Goal: Task Accomplishment & Management: Complete application form

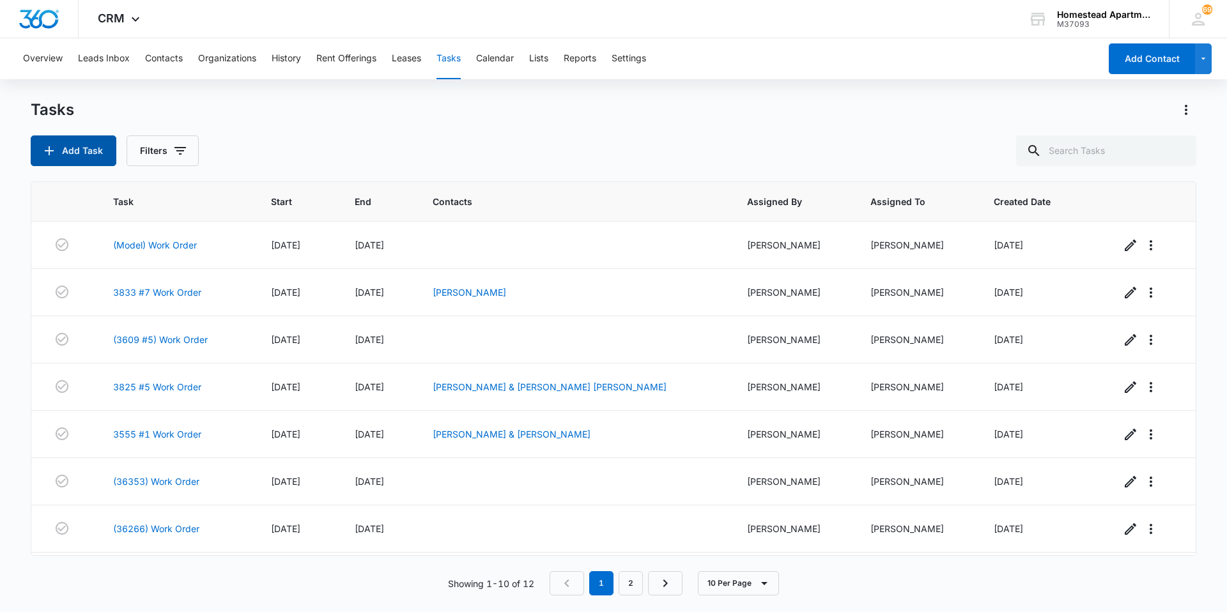
click at [80, 153] on button "Add Task" at bounding box center [74, 150] width 86 height 31
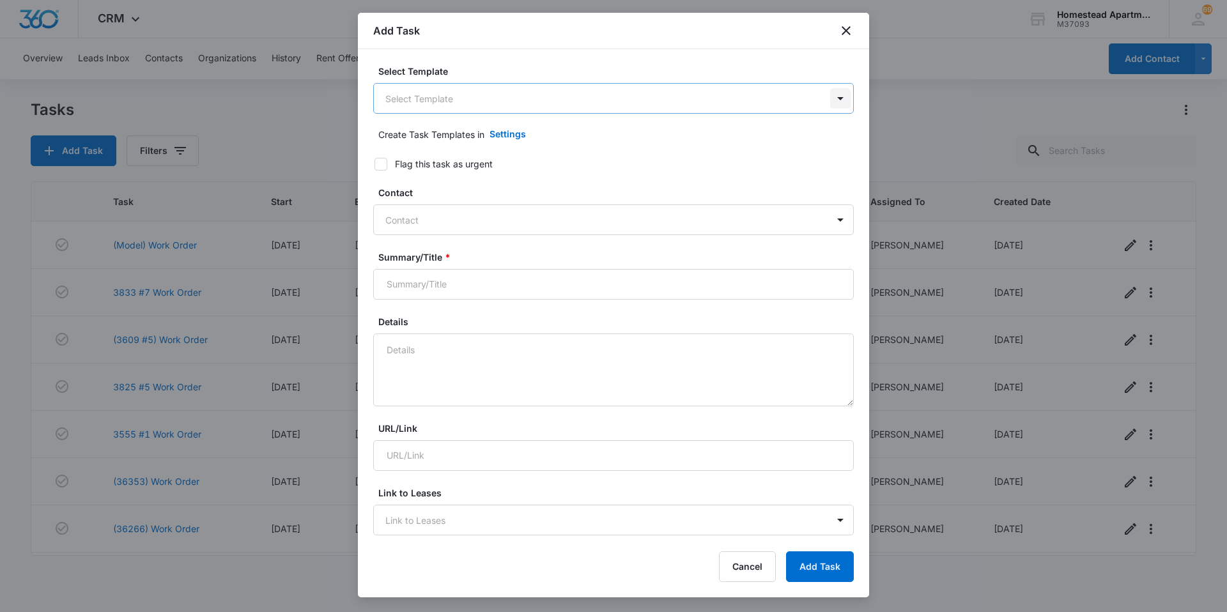
click at [827, 100] on body "CRM Apps Reputation Websites Forms CRM Email Social Content Ads Intelligence Fi…" at bounding box center [613, 306] width 1227 height 612
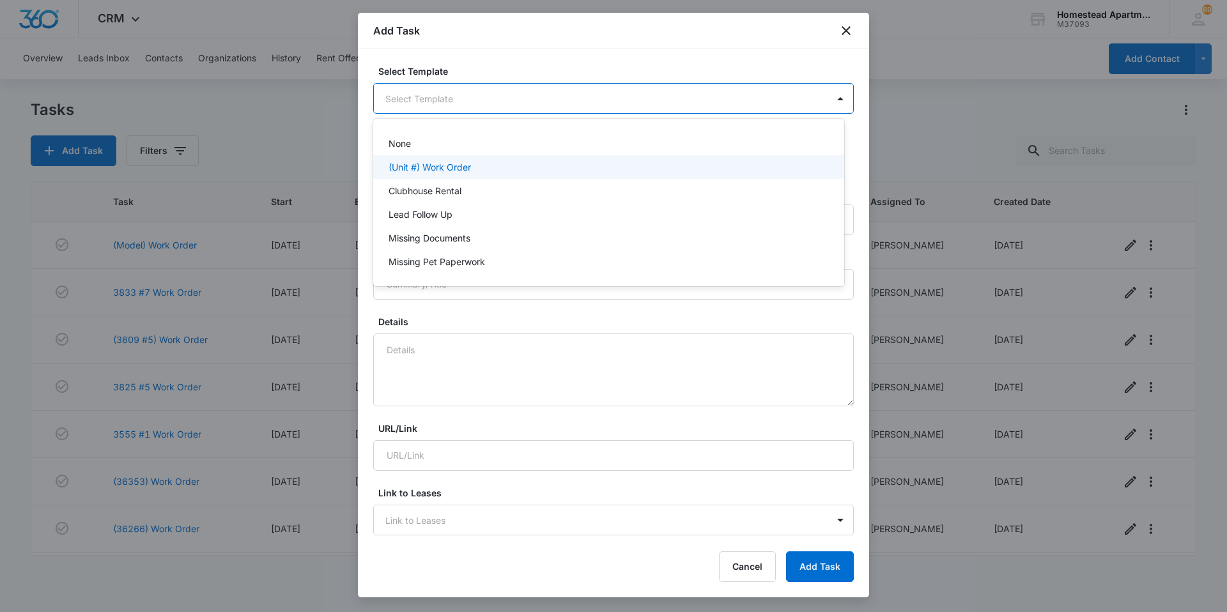
click at [454, 162] on p "(Unit #) Work Order" at bounding box center [429, 166] width 82 height 13
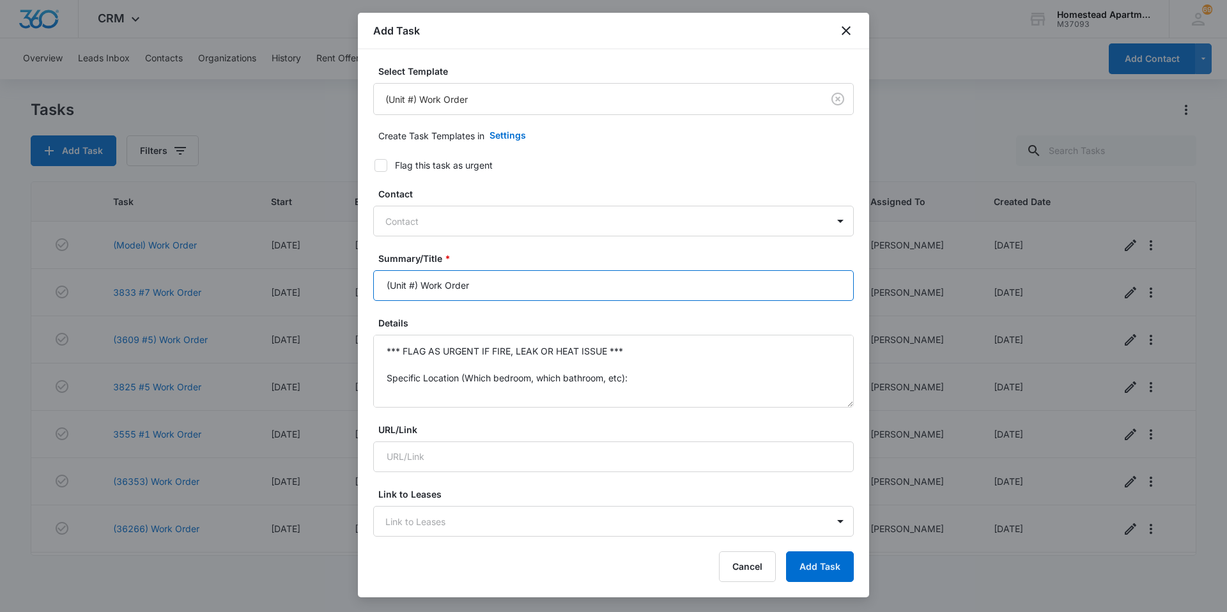
click at [415, 284] on input "(Unit #) Work Order" at bounding box center [613, 285] width 480 height 31
type input "(3628 #6) Work Order"
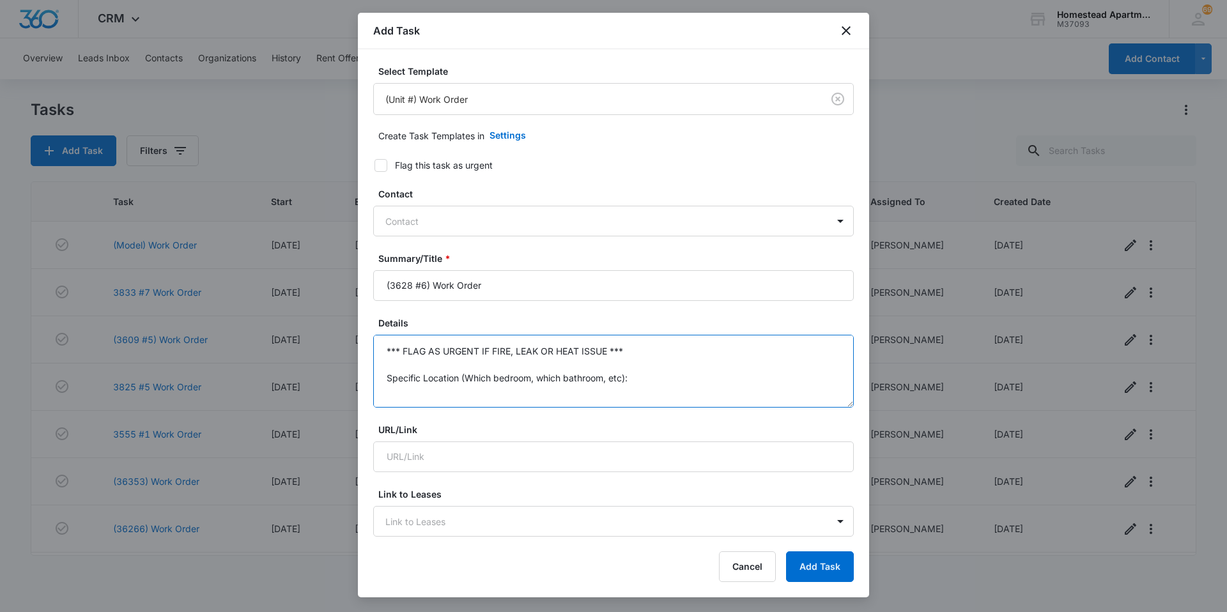
click at [645, 378] on textarea "*** FLAG AS URGENT IF FIRE, LEAK OR HEAT ISSUE *** Specific Location (Which bed…" at bounding box center [613, 371] width 480 height 73
click at [631, 353] on textarea "*** FLAG AS URGENT IF FIRE, LEAK OR HEAT ISSUE *** Specific Details:" at bounding box center [613, 371] width 480 height 73
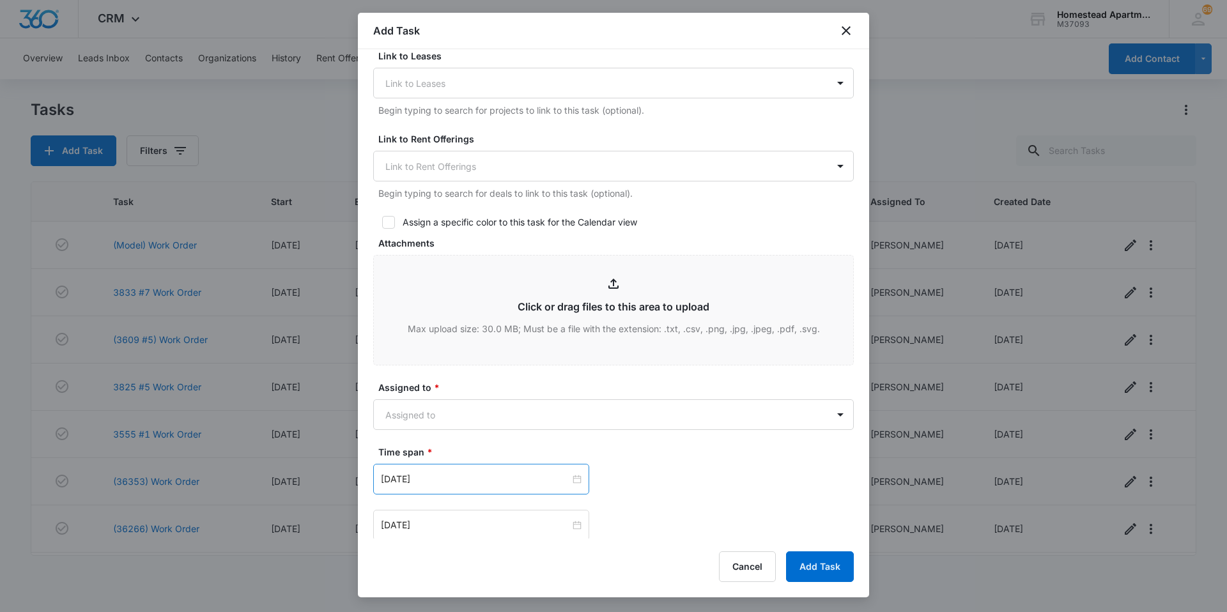
scroll to position [447, 0]
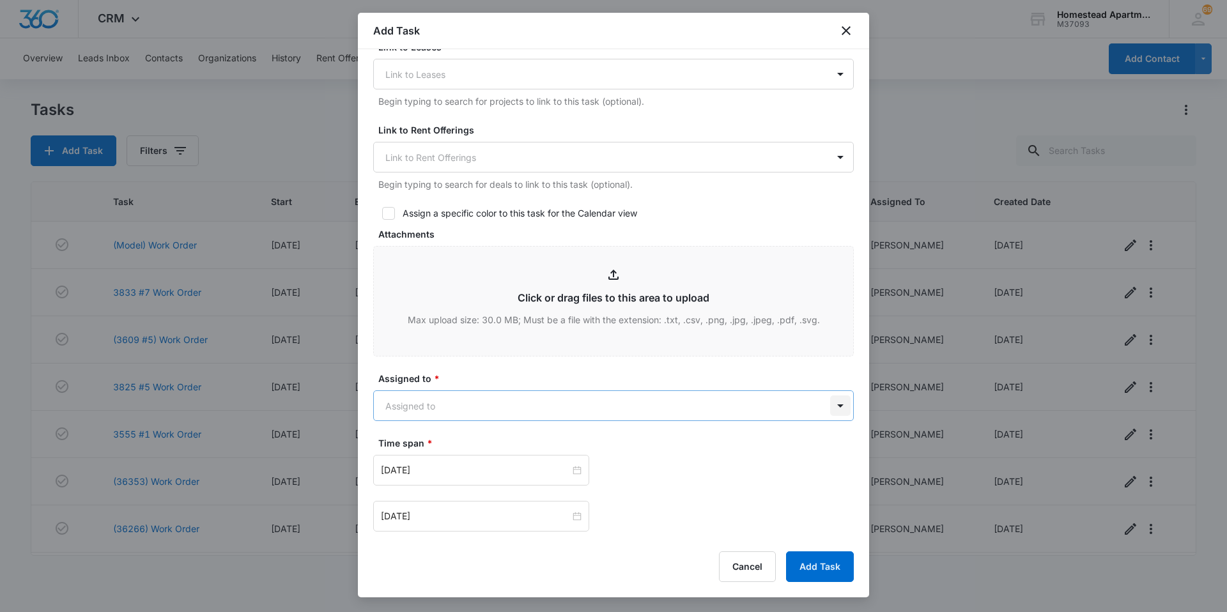
type textarea "Tenant's A/C is not working. A/C is blowing out cold air then re-sets itself an…"
click at [831, 410] on body "CRM Apps Reputation Websites Forms CRM Email Social Content Ads Intelligence Fi…" at bounding box center [613, 306] width 1227 height 612
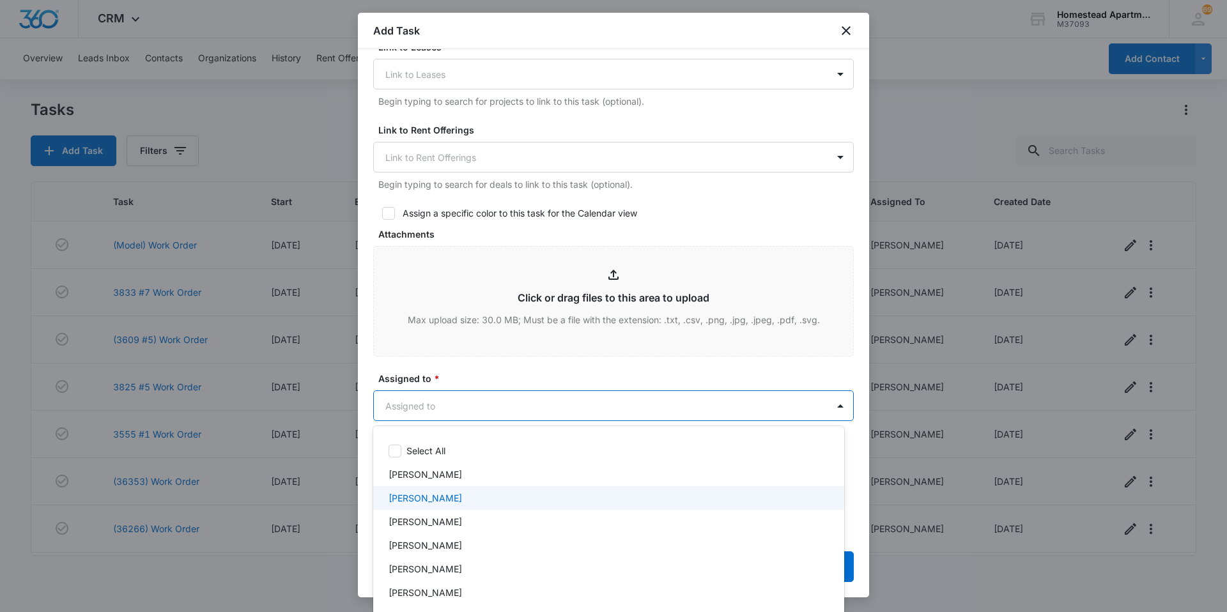
click at [419, 496] on p "[PERSON_NAME]" at bounding box center [424, 497] width 73 height 13
click at [469, 368] on div at bounding box center [613, 306] width 1227 height 612
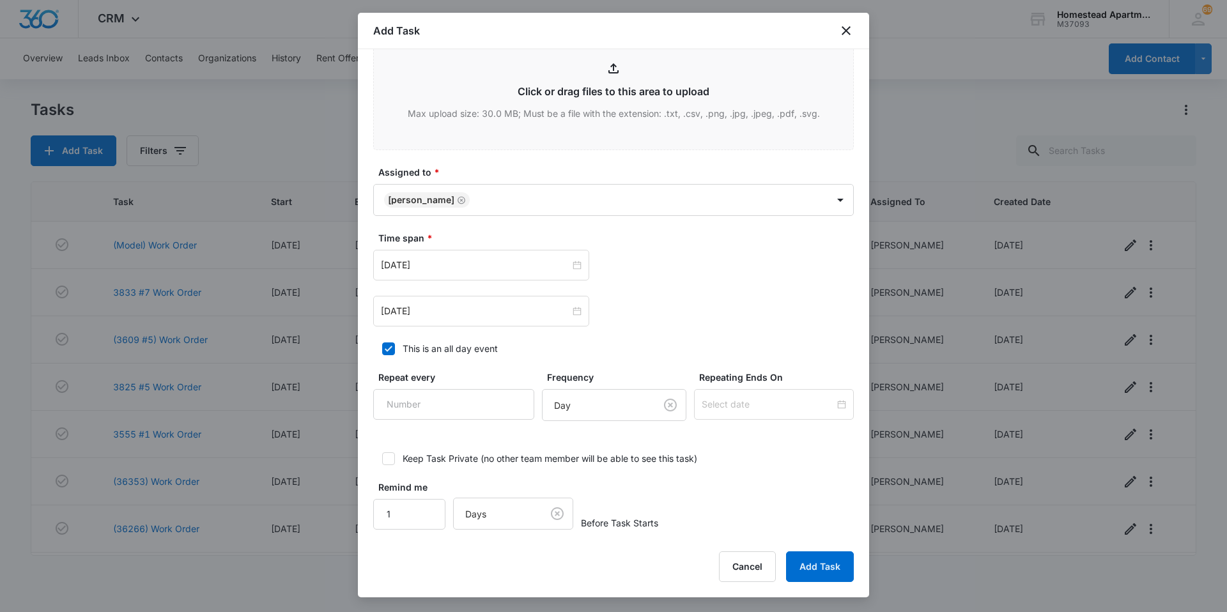
scroll to position [660, 0]
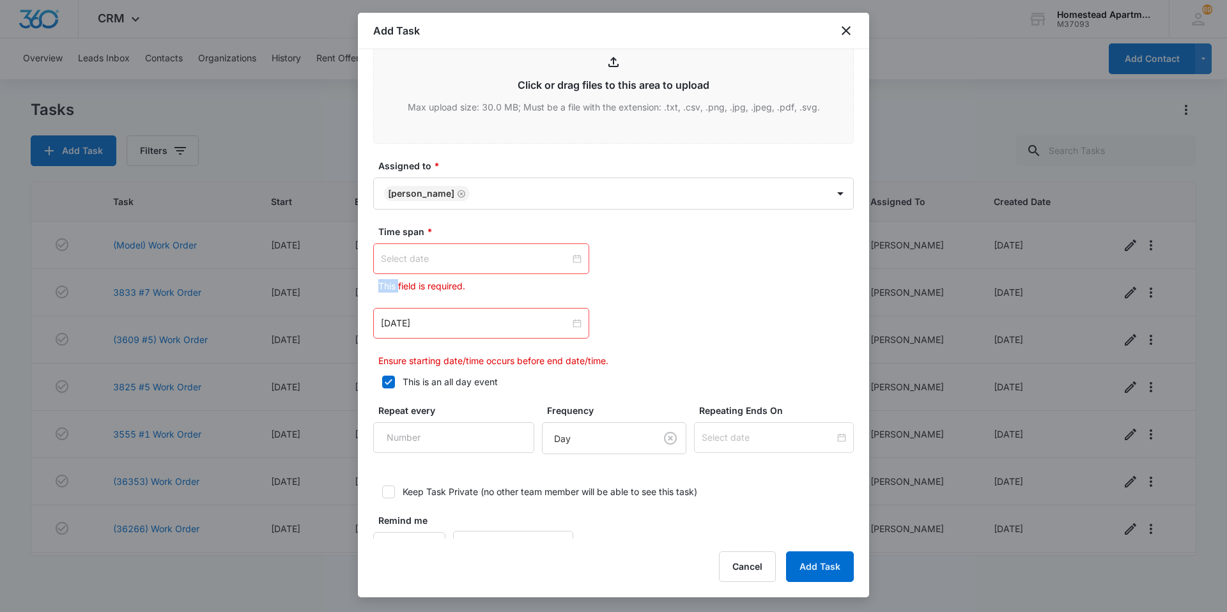
click at [575, 259] on div at bounding box center [481, 259] width 201 height 14
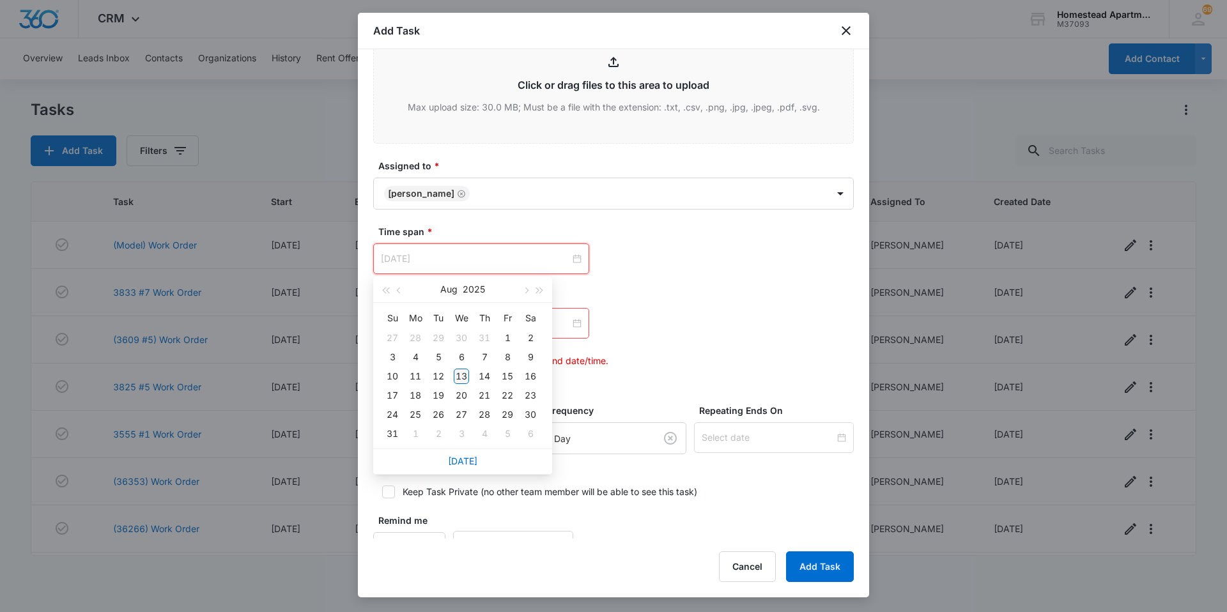
type input "[DATE]"
click at [461, 372] on div "13" at bounding box center [461, 376] width 15 height 15
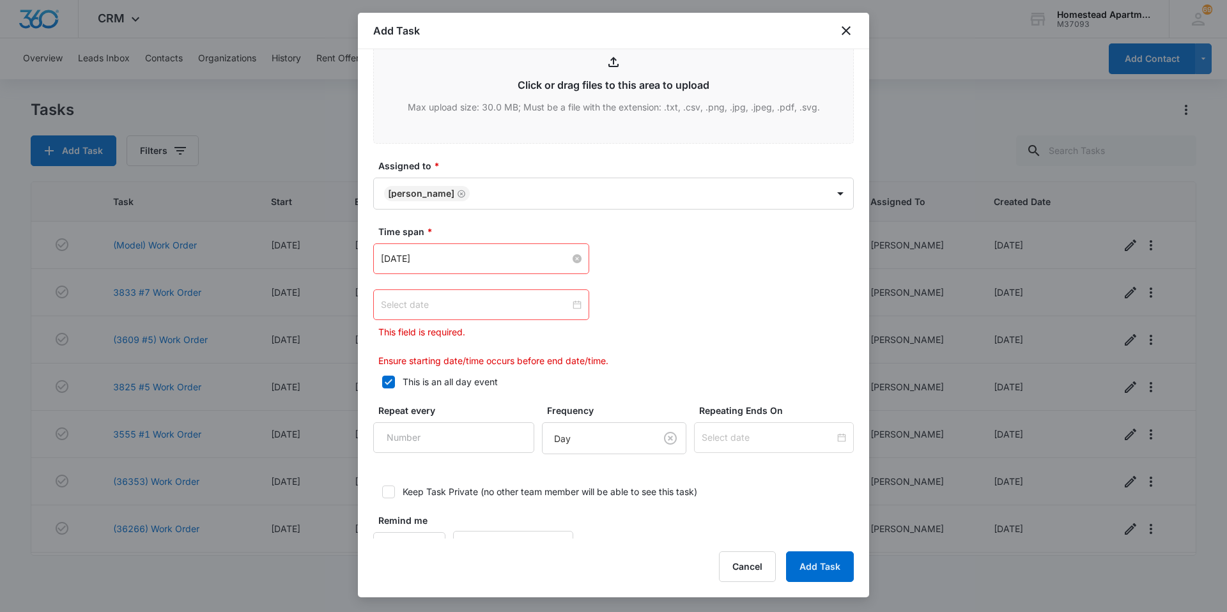
click at [575, 307] on div at bounding box center [481, 305] width 201 height 14
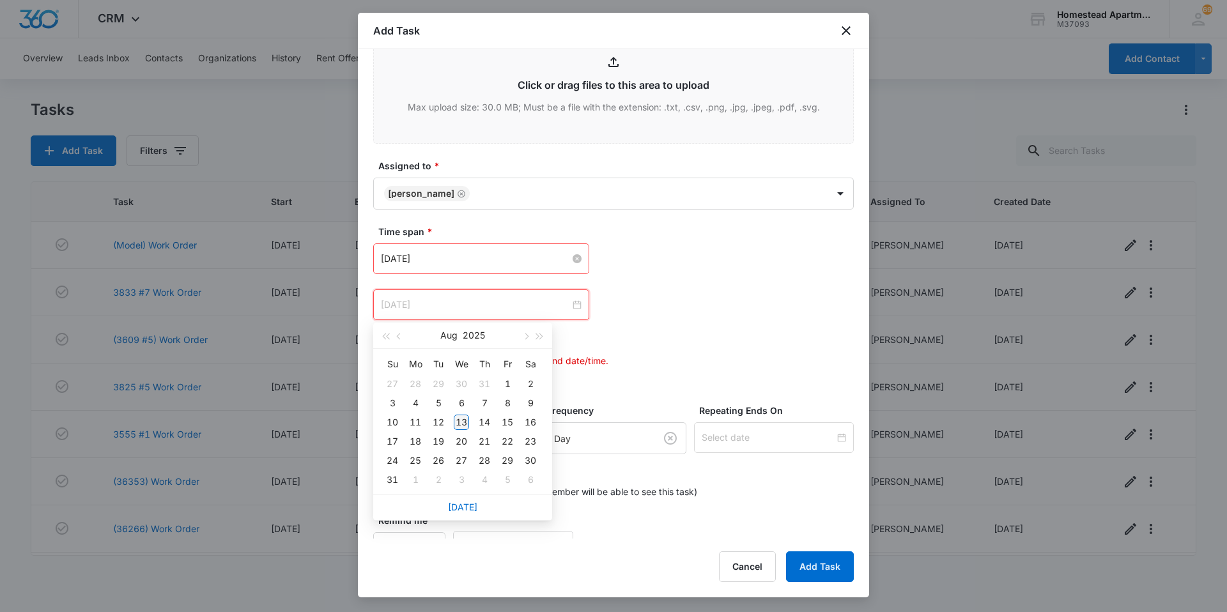
type input "[DATE]"
click at [459, 424] on div "13" at bounding box center [461, 422] width 15 height 15
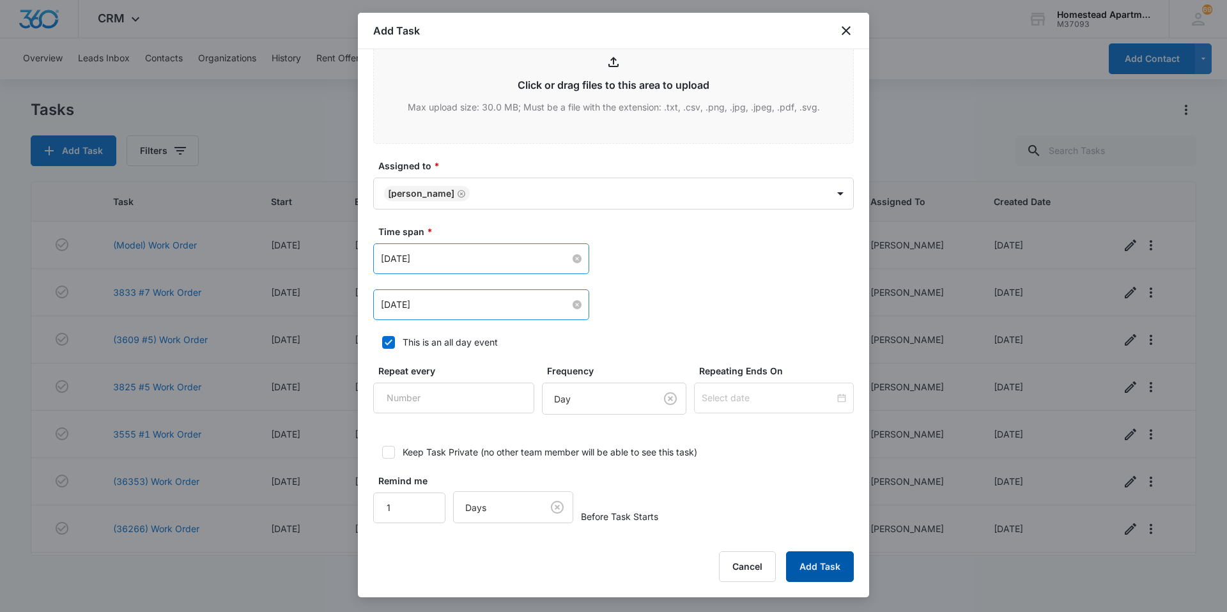
click at [807, 561] on button "Add Task" at bounding box center [820, 566] width 68 height 31
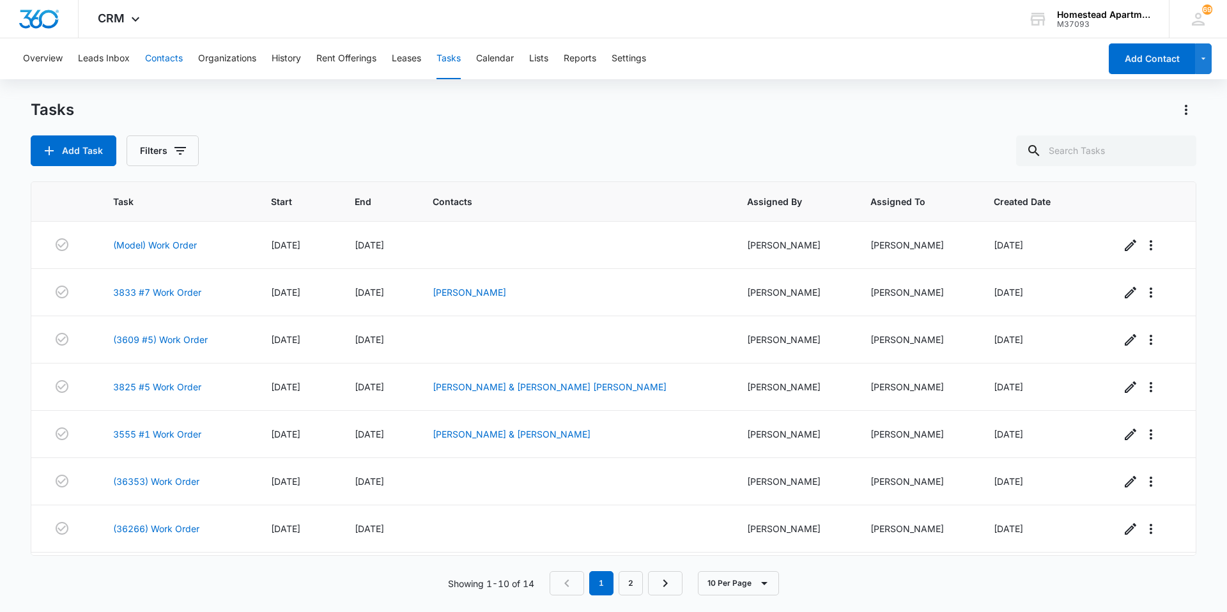
click at [167, 56] on button "Contacts" at bounding box center [164, 58] width 38 height 41
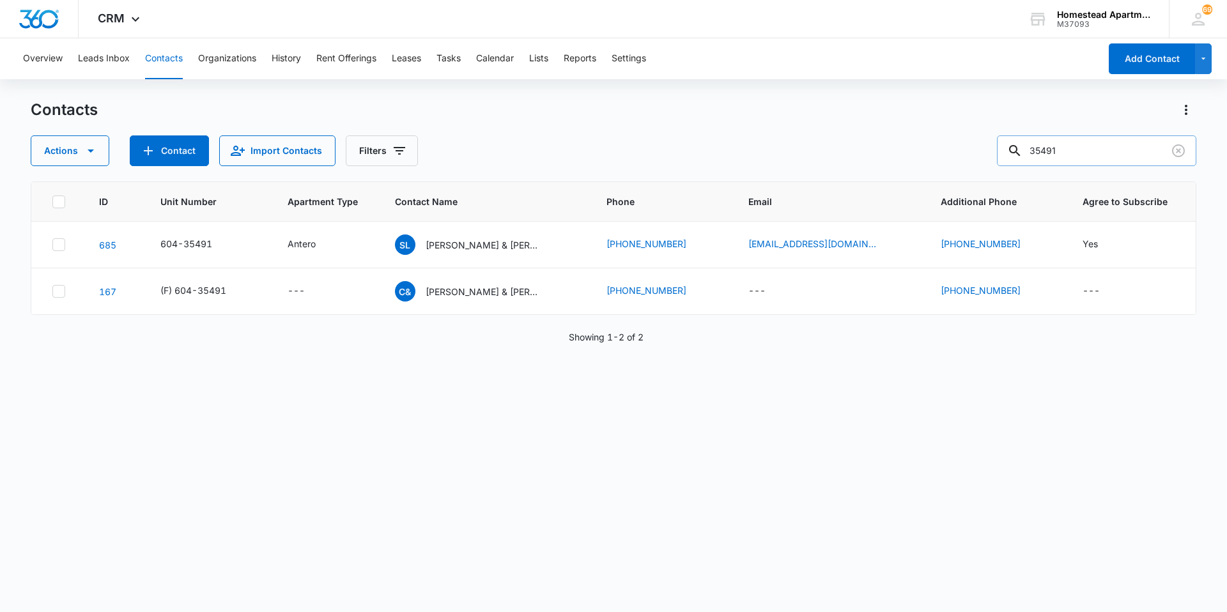
click at [1082, 148] on input "35491" at bounding box center [1096, 150] width 199 height 31
type input "3"
type input "36242"
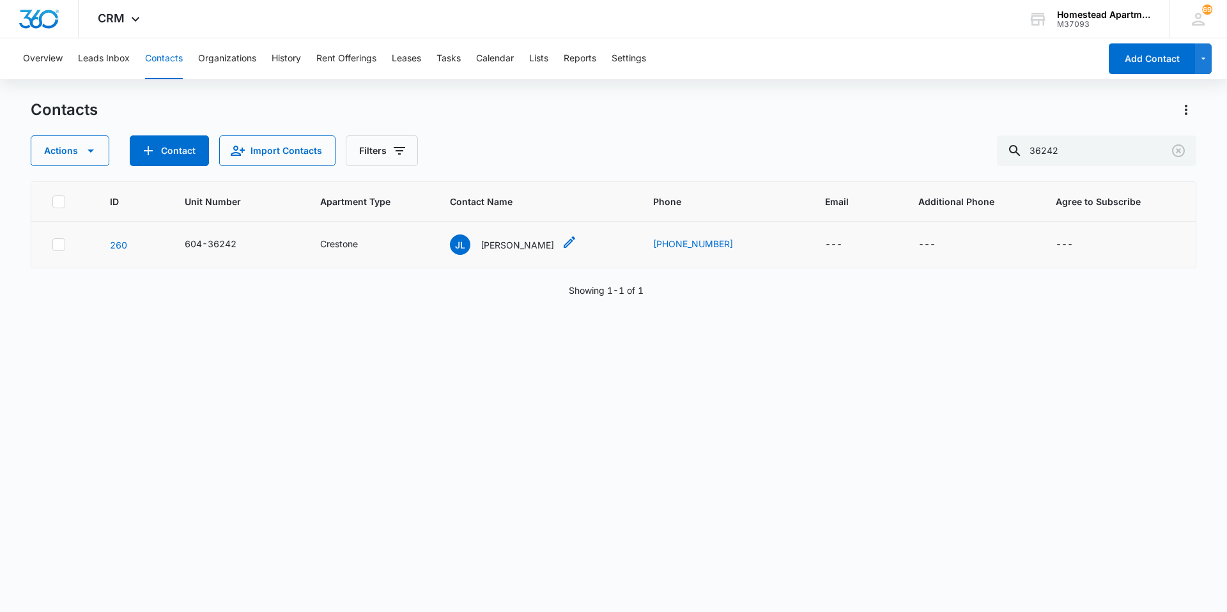
click at [507, 243] on p "[PERSON_NAME]" at bounding box center [516, 244] width 73 height 13
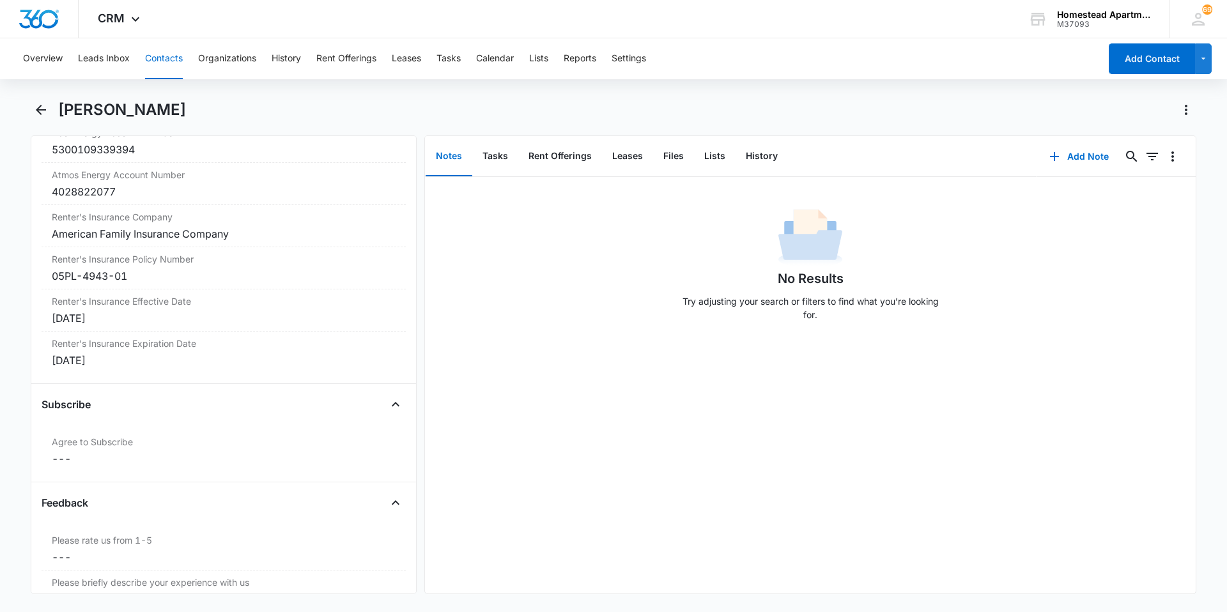
scroll to position [2558, 0]
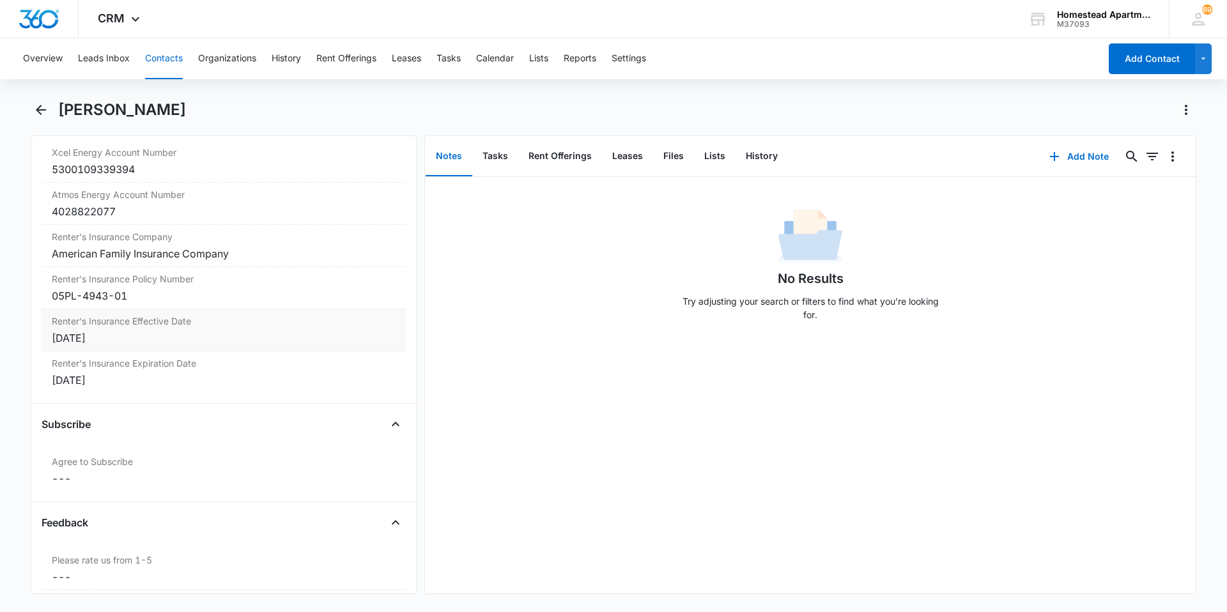
drag, startPoint x: 111, startPoint y: 341, endPoint x: 121, endPoint y: 337, distance: 11.2
click at [121, 337] on div "[DATE]" at bounding box center [224, 337] width 344 height 15
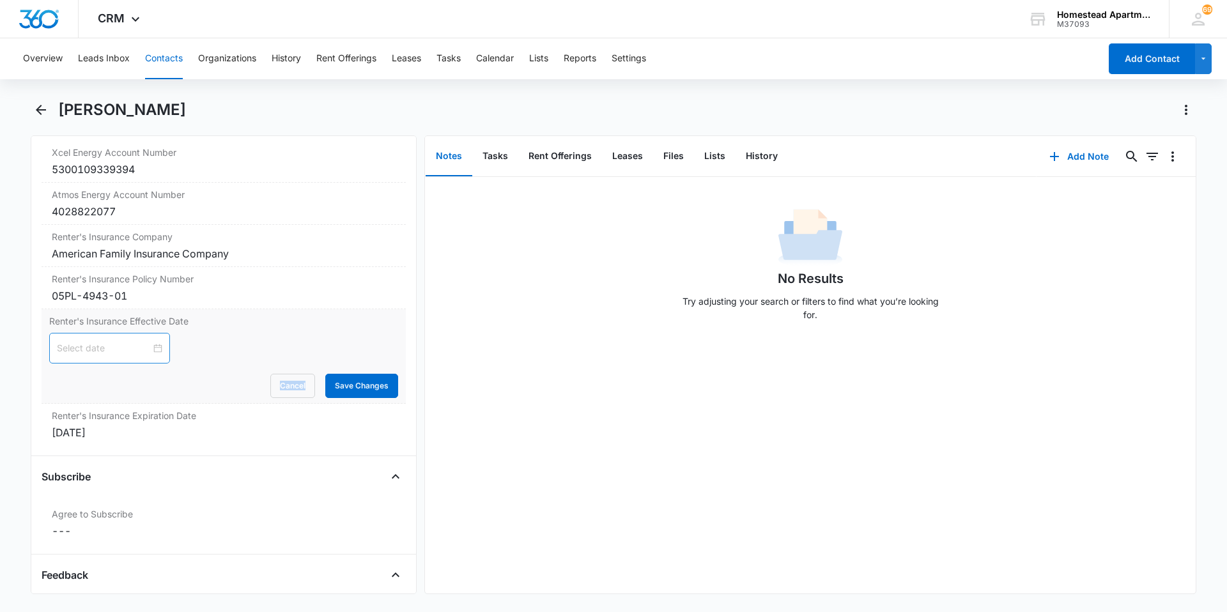
click at [151, 347] on div at bounding box center [109, 348] width 105 height 14
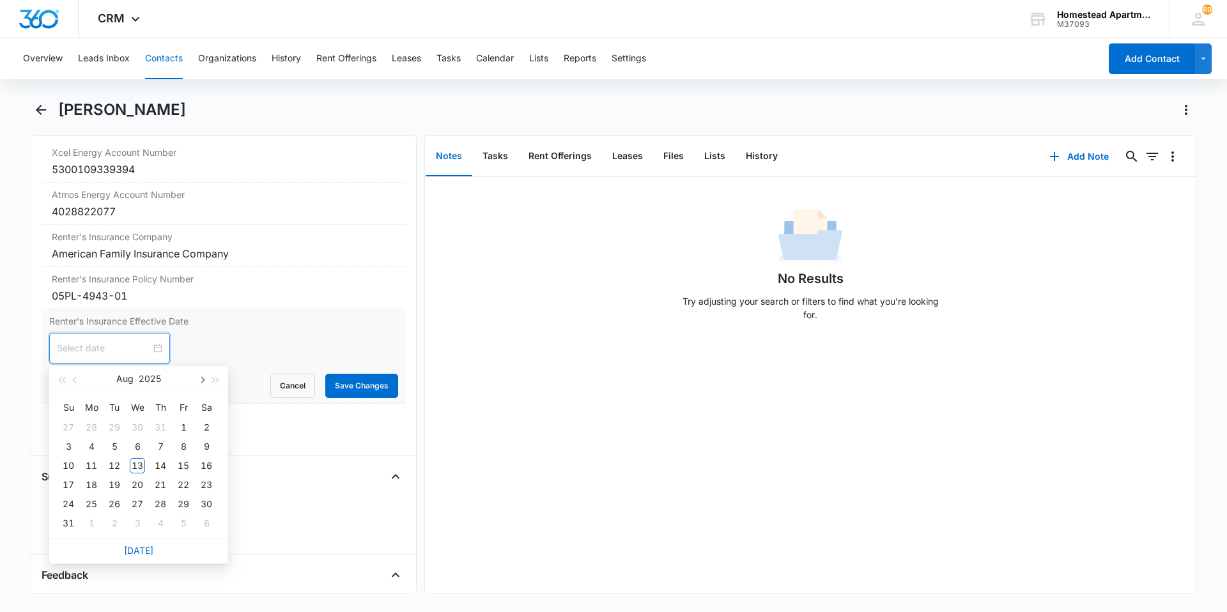
click at [204, 378] on button "button" at bounding box center [201, 379] width 14 height 26
type input "[DATE]"
click at [117, 444] on div "9" at bounding box center [114, 446] width 15 height 15
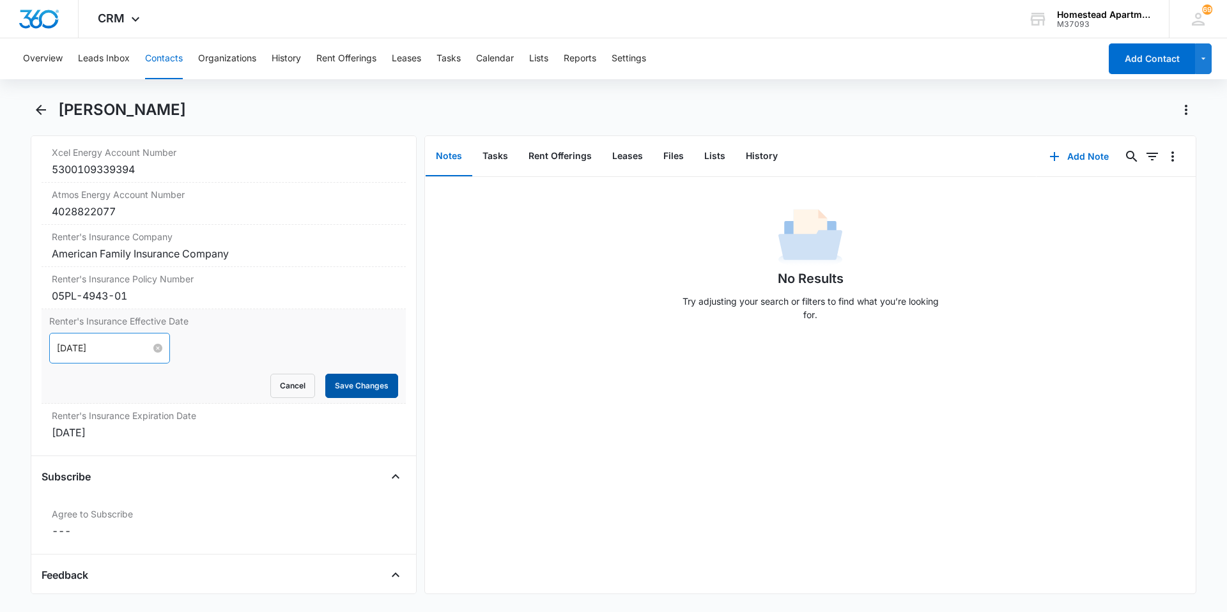
click at [337, 382] on button "Save Changes" at bounding box center [361, 386] width 73 height 24
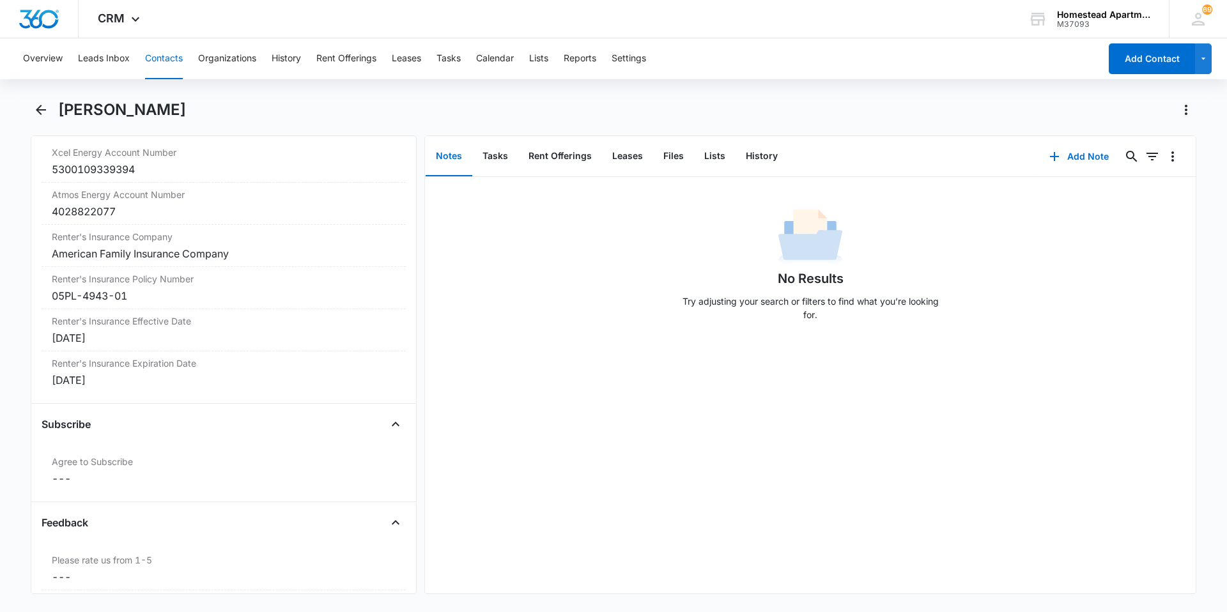
drag, startPoint x: 92, startPoint y: 380, endPoint x: 124, endPoint y: 415, distance: 48.0
click at [124, 415] on div "Subscribe" at bounding box center [224, 424] width 364 height 20
click at [111, 387] on div "[DATE]" at bounding box center [224, 380] width 344 height 15
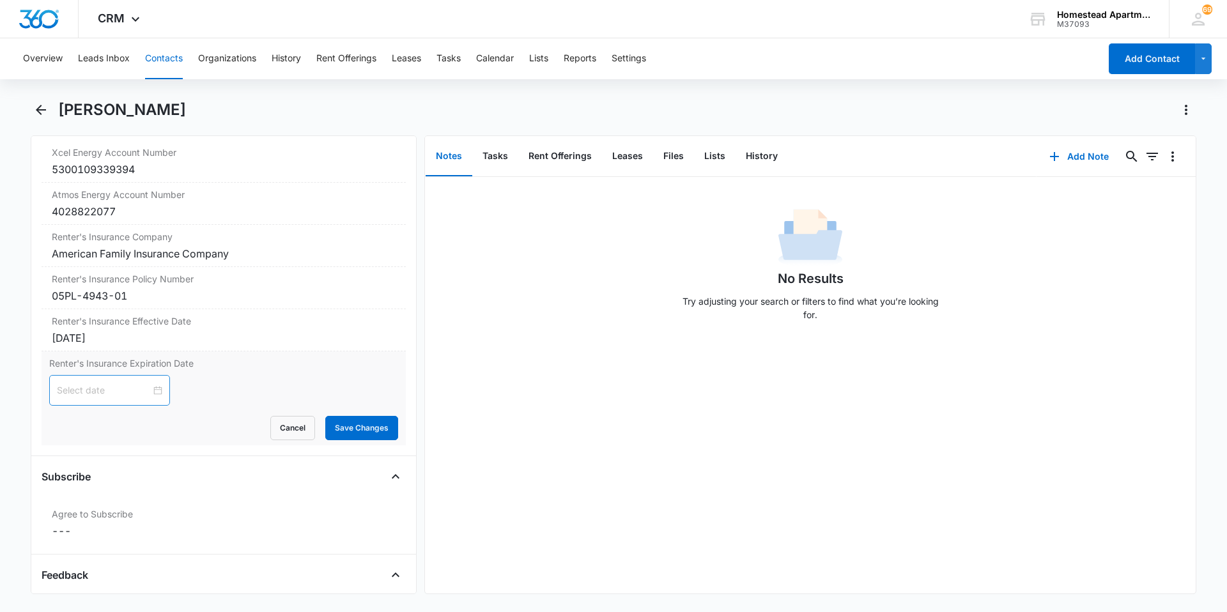
click at [149, 388] on div at bounding box center [109, 390] width 105 height 14
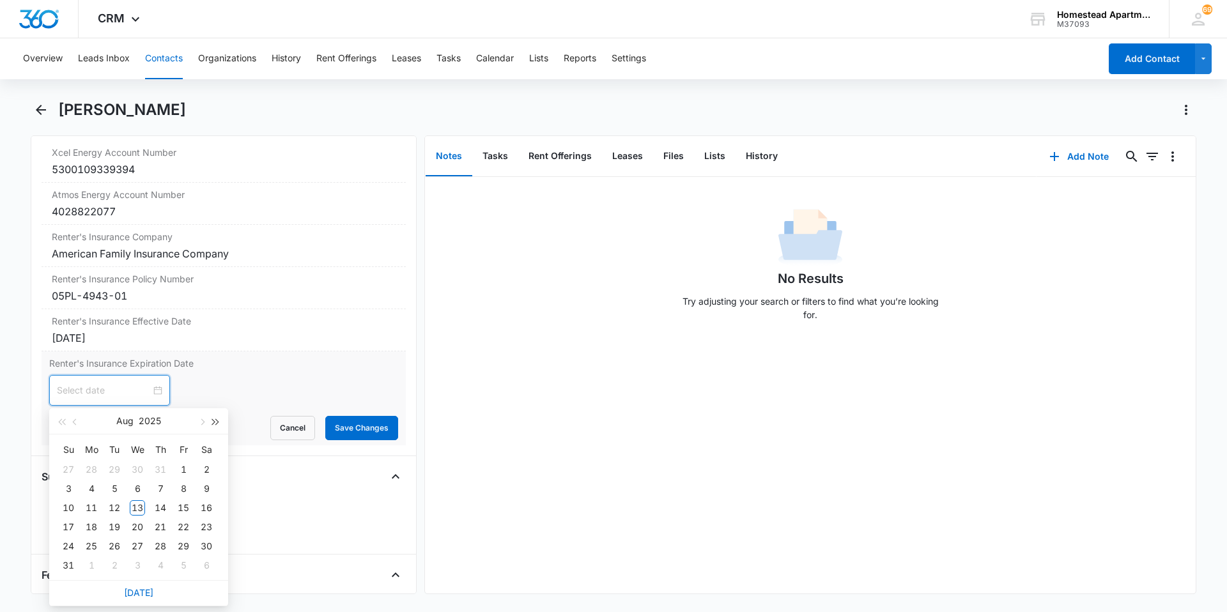
click at [213, 420] on span "button" at bounding box center [216, 422] width 6 height 6
click at [202, 419] on span "button" at bounding box center [201, 422] width 6 height 6
type input "[DATE]"
click at [137, 485] on div "9" at bounding box center [137, 488] width 15 height 15
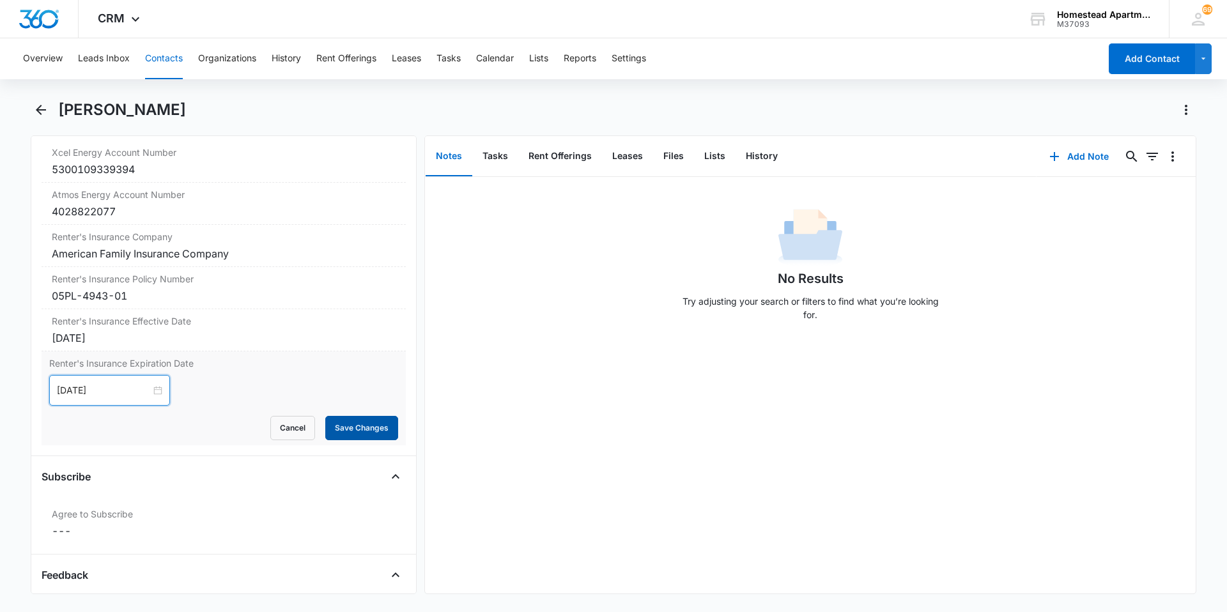
click at [344, 420] on button "Save Changes" at bounding box center [361, 428] width 73 height 24
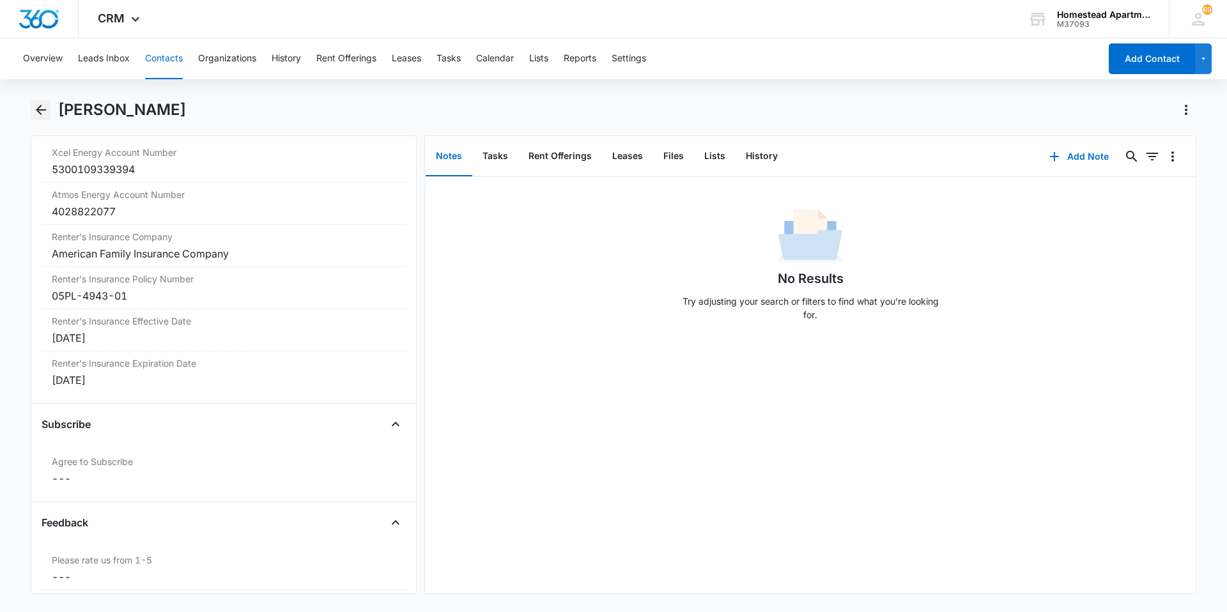
click at [31, 109] on button "Back" at bounding box center [41, 110] width 20 height 20
